Goal: Use online tool/utility: Utilize a website feature to perform a specific function

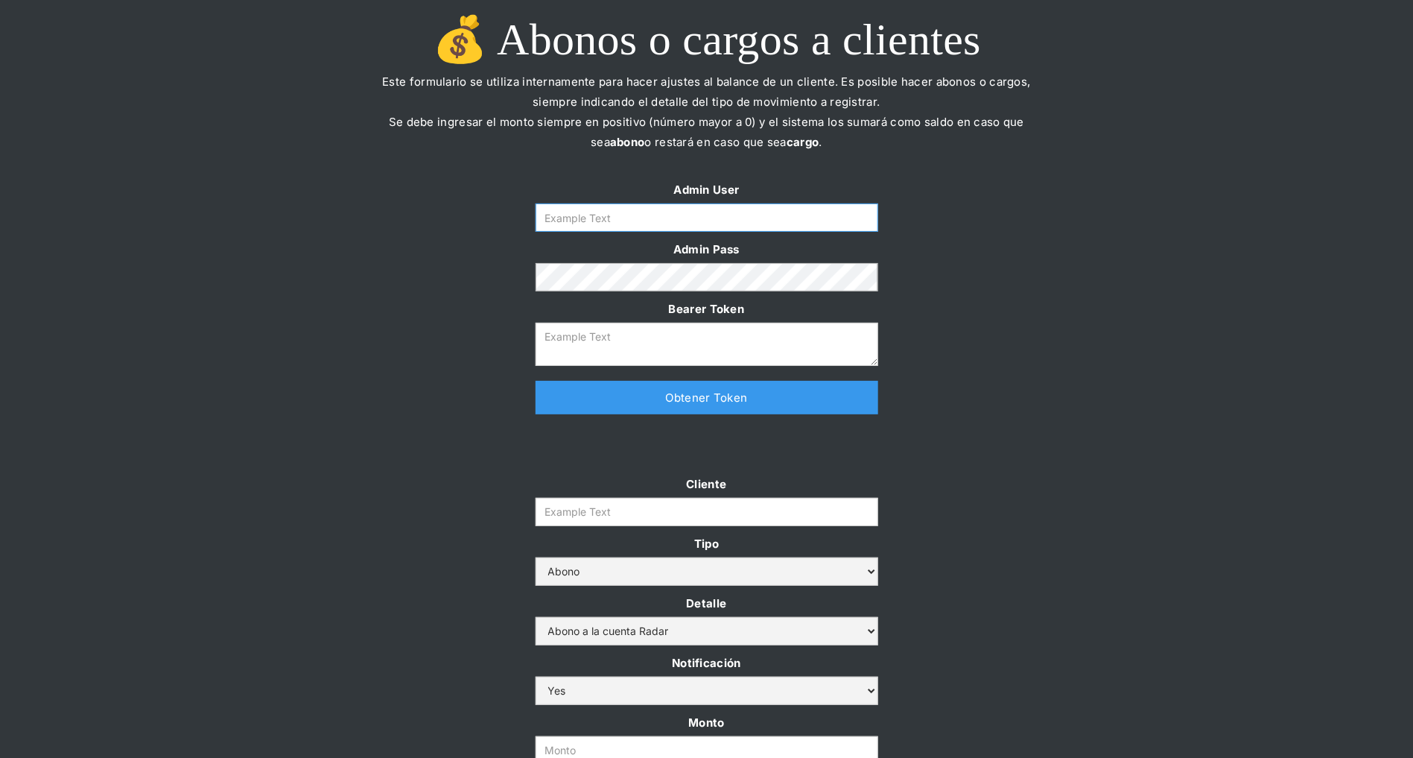
click at [679, 217] on input "Form" at bounding box center [707, 217] width 343 height 28
type input "[PERSON_NAME][EMAIL_ADDRESS][DOMAIN_NAME]"
click at [602, 403] on link "Obtener Token" at bounding box center [707, 398] width 343 height 34
type textarea "[SECURITY_DATA]"
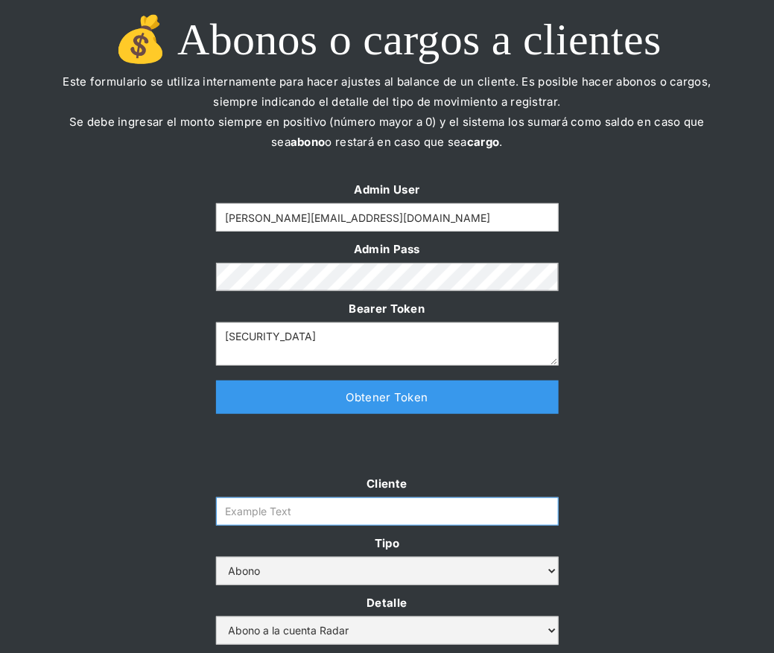
click at [281, 500] on input "Cliente" at bounding box center [387, 512] width 343 height 28
paste input "prontopaga"
type input "prontopaga"
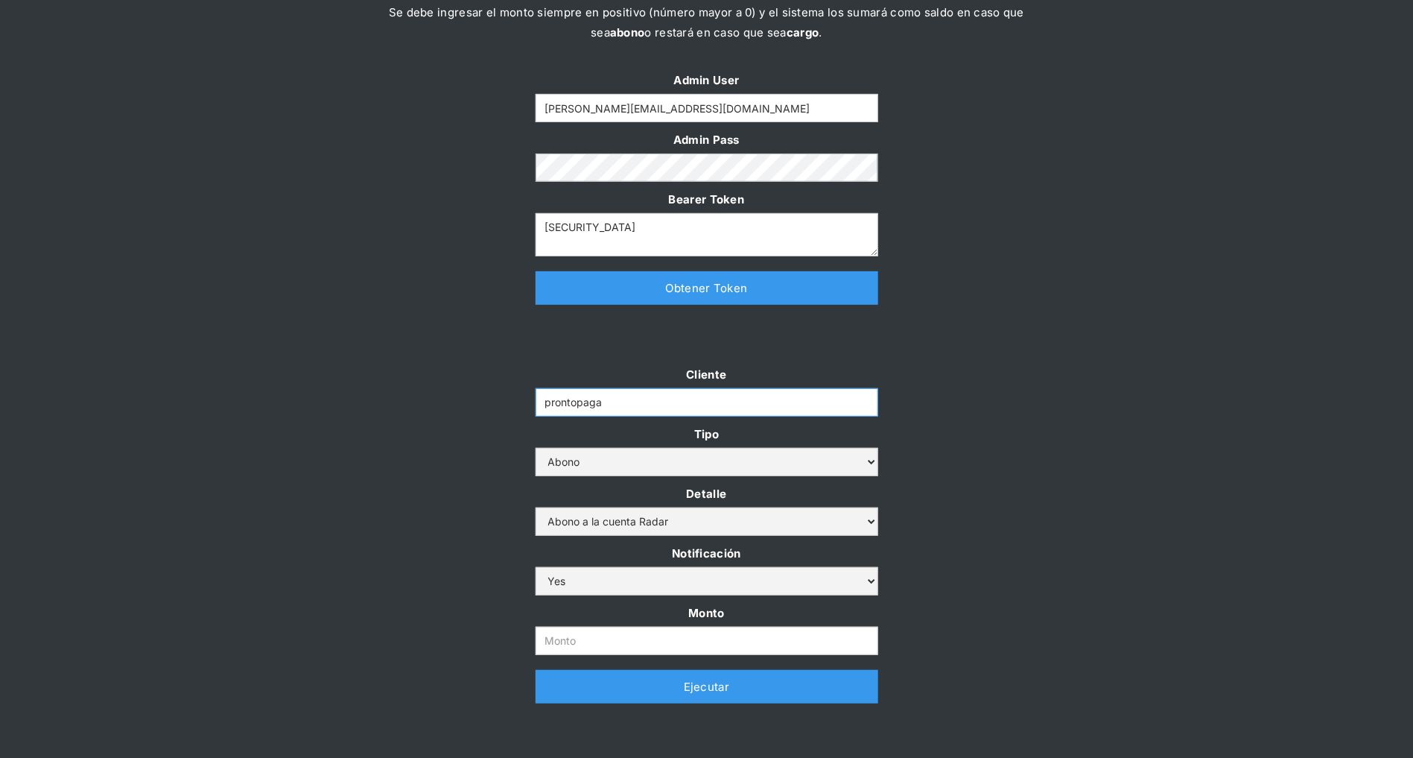
scroll to position [202, 0]
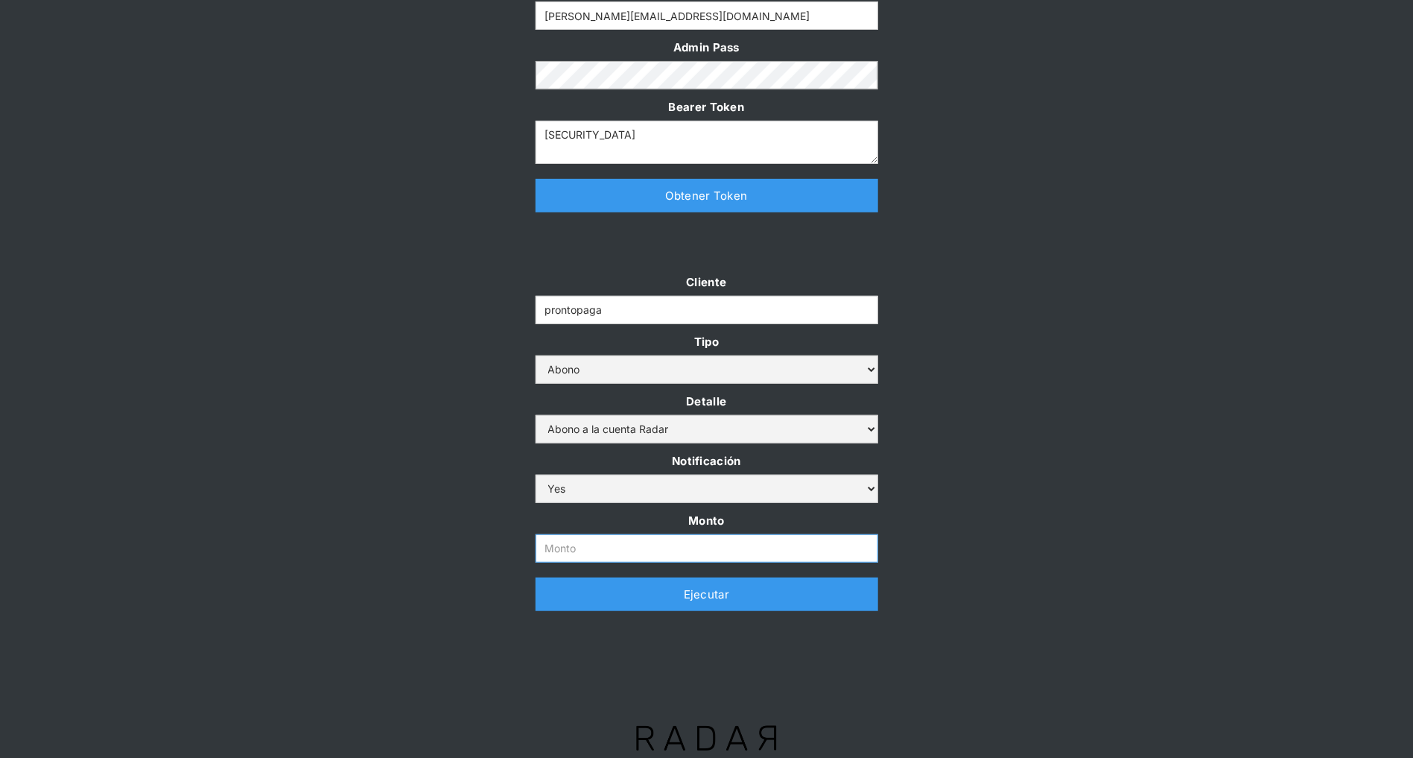
click at [568, 540] on input "Monto" at bounding box center [707, 548] width 343 height 28
paste input "$1,000,000,000"
type input "1.000.000.000"
click at [422, 483] on div "Cliente prontopaga Tipo Abono Cargo Detalle Abono a la cuenta Radar Devolución …" at bounding box center [706, 449] width 1413 height 354
click at [729, 591] on link "Ejecutar" at bounding box center [707, 594] width 343 height 34
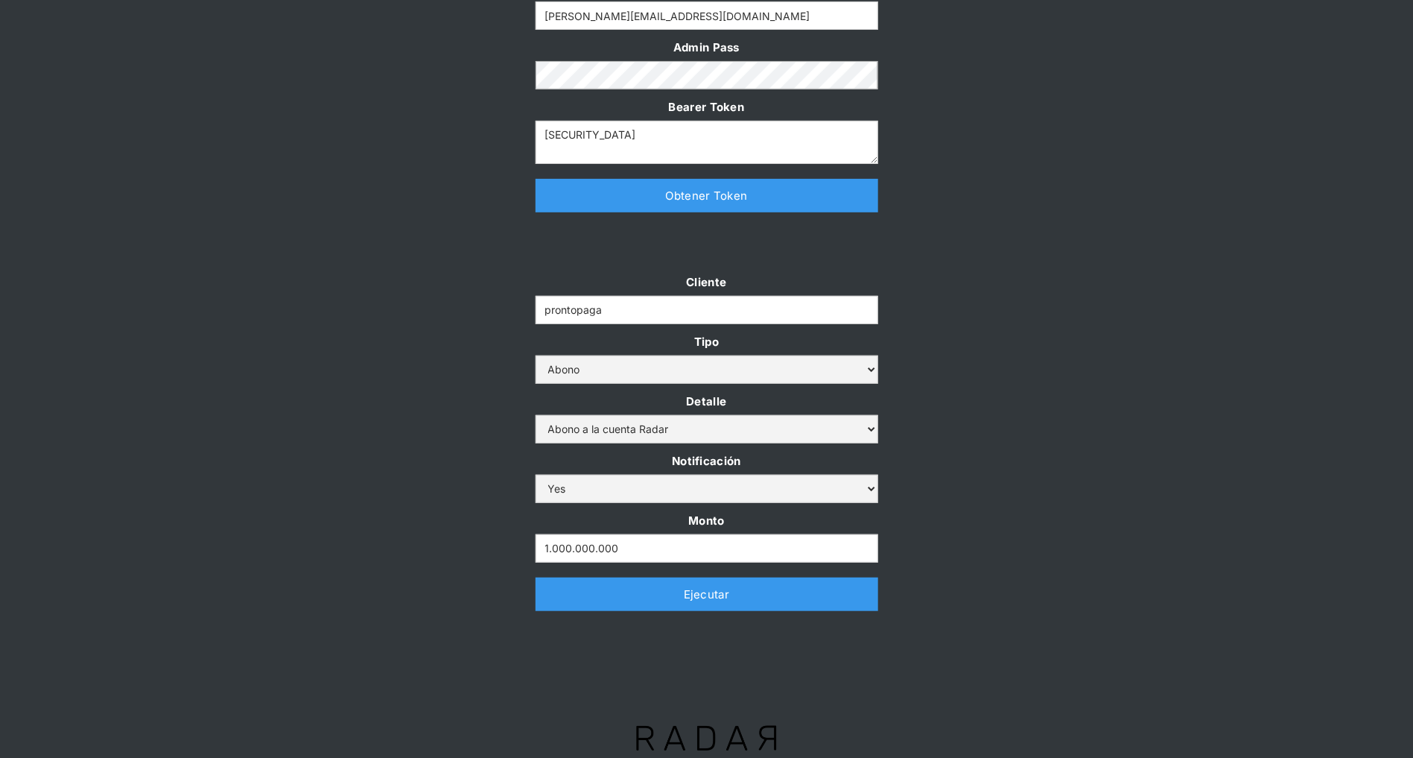
scroll to position [0, 0]
